Goal: Check status: Check status

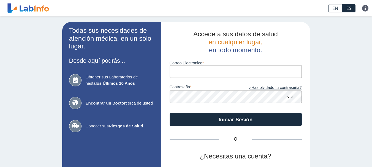
click at [177, 72] on input "Correo Electronico" at bounding box center [236, 71] width 132 height 12
type input "t"
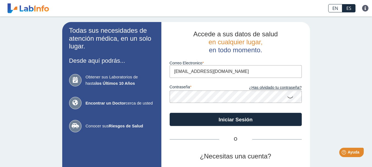
type input "[EMAIL_ADDRESS][DOMAIN_NAME]"
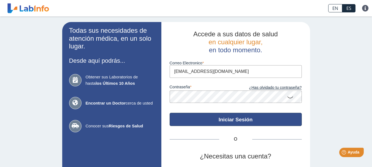
click at [207, 120] on button "Iniciar Sesión" at bounding box center [236, 119] width 132 height 13
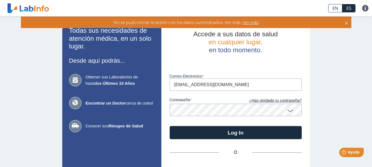
click at [288, 111] on icon at bounding box center [290, 110] width 7 height 11
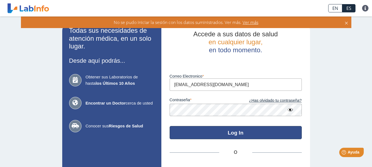
click at [251, 132] on button "Log In" at bounding box center [236, 132] width 132 height 13
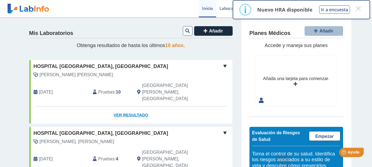
click at [135, 107] on link "Ver Resultado" at bounding box center [130, 115] width 203 height 17
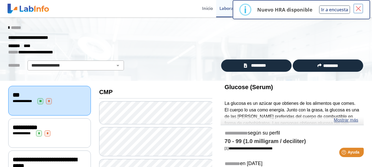
click at [357, 6] on button "×" at bounding box center [359, 9] width 10 height 10
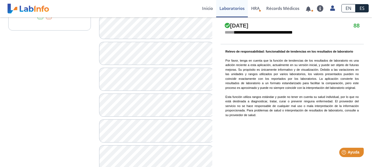
scroll to position [397, 0]
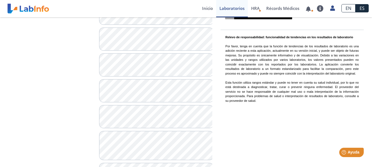
drag, startPoint x: 366, startPoint y: 85, endPoint x: 367, endPoint y: 34, distance: 50.7
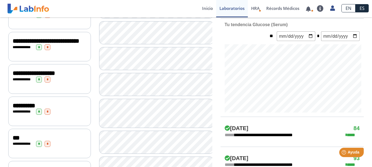
scroll to position [0, 0]
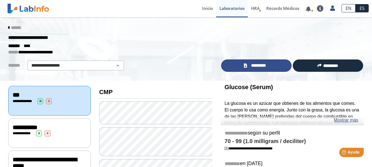
click at [239, 63] on link "*********" at bounding box center [256, 66] width 71 height 12
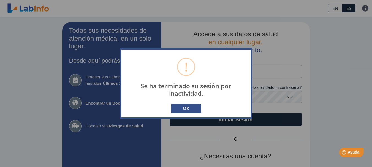
drag, startPoint x: 189, startPoint y: 108, endPoint x: 186, endPoint y: 106, distance: 3.9
click at [188, 107] on button "OK" at bounding box center [186, 109] width 30 height 10
